Goal: Task Accomplishment & Management: Complete application form

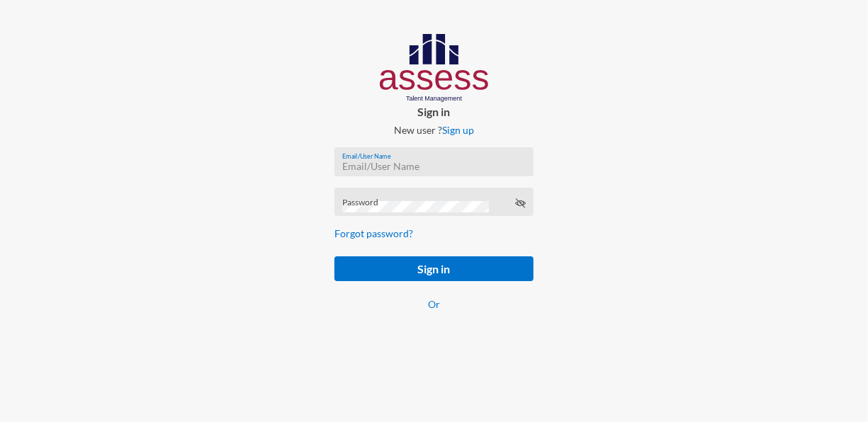
click at [396, 163] on input "Email/User Name" at bounding box center [433, 166] width 183 height 11
paste input "mhspl20555"
type input "mhspl20555"
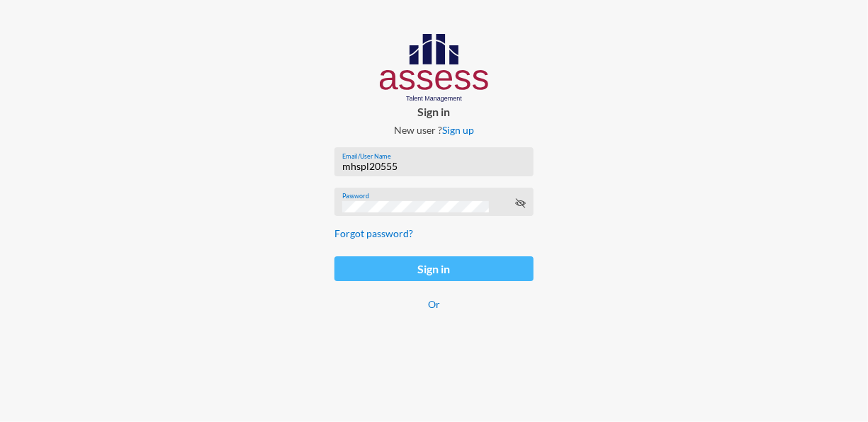
click at [417, 271] on button "Sign in" at bounding box center [433, 268] width 198 height 25
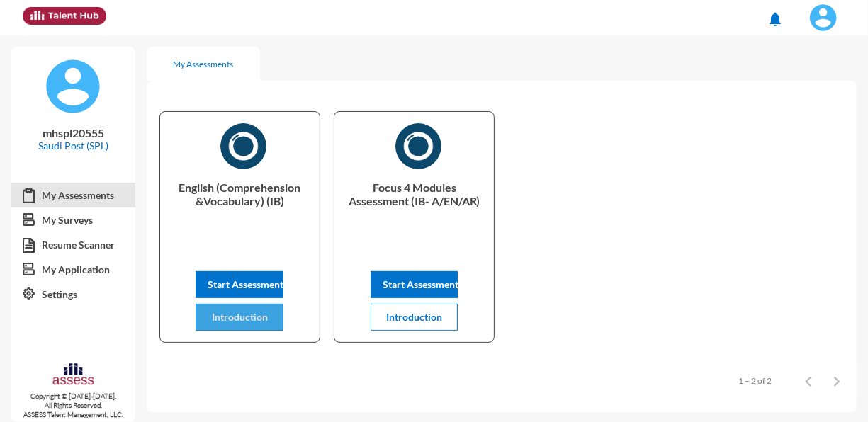
click at [242, 319] on span "Introduction" at bounding box center [240, 317] width 56 height 12
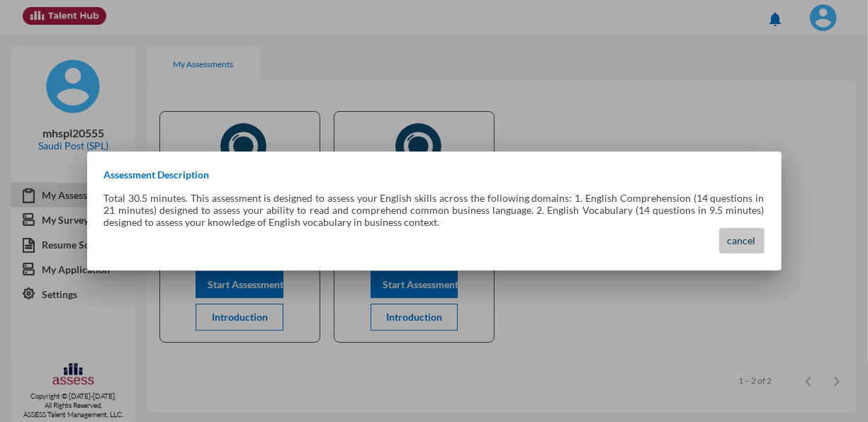
click at [732, 237] on span "cancel" at bounding box center [742, 240] width 28 height 12
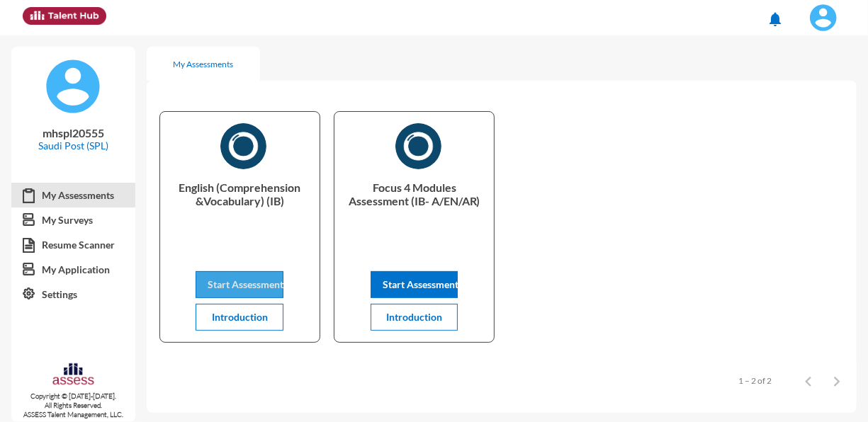
click at [241, 285] on span "Start Assessment" at bounding box center [246, 284] width 76 height 12
